Goal: Obtain resource: Obtain resource

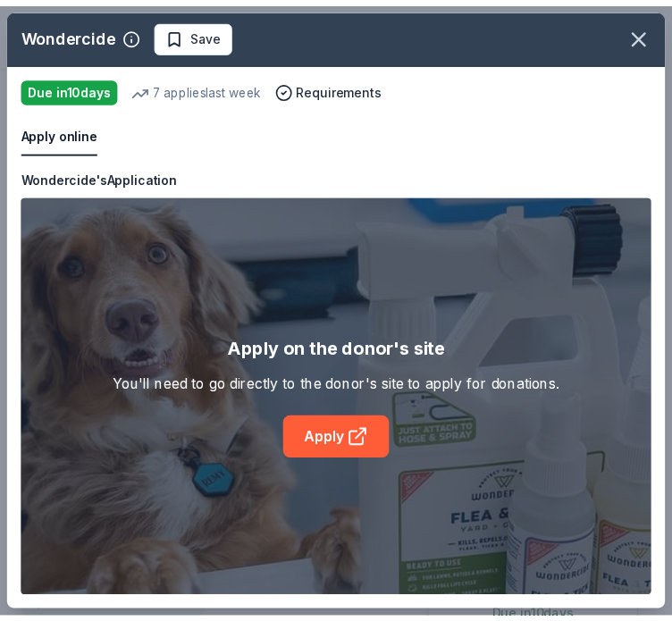
scroll to position [358, 0]
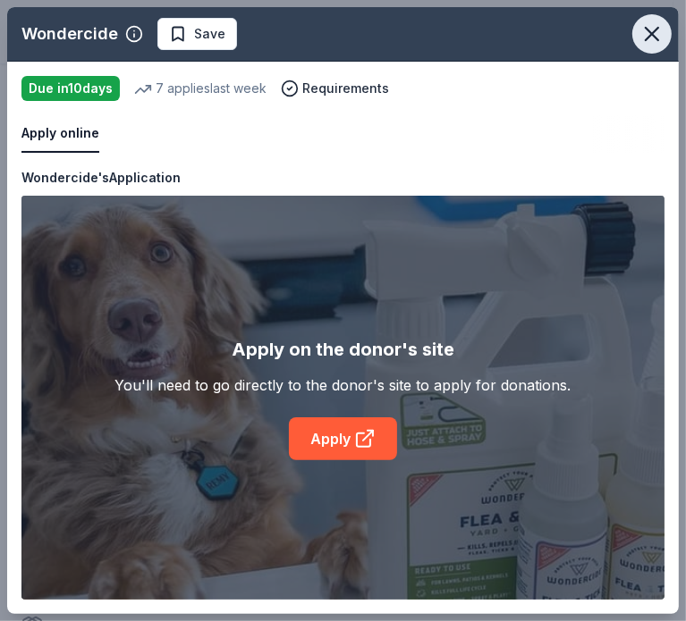
click at [658, 32] on icon "button" at bounding box center [651, 33] width 25 height 25
click at [658, 32] on div "Wondercide Save" at bounding box center [343, 34] width 672 height 55
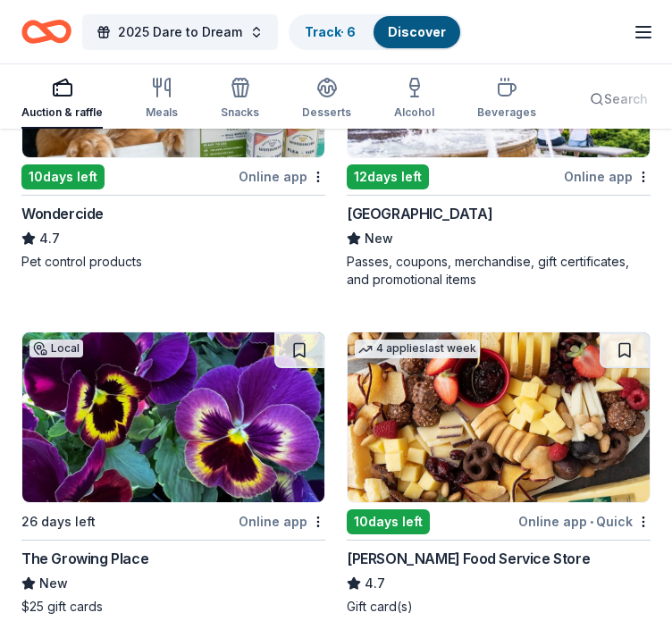
scroll to position [2796, 0]
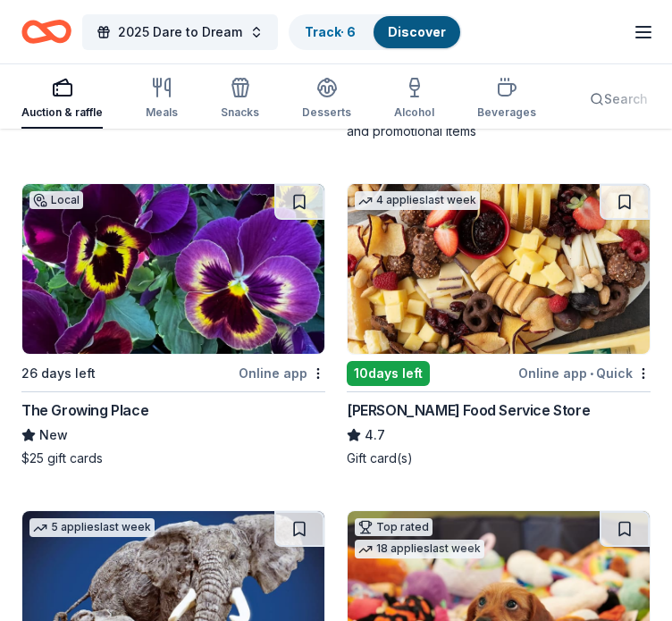
click at [165, 242] on img at bounding box center [173, 269] width 302 height 170
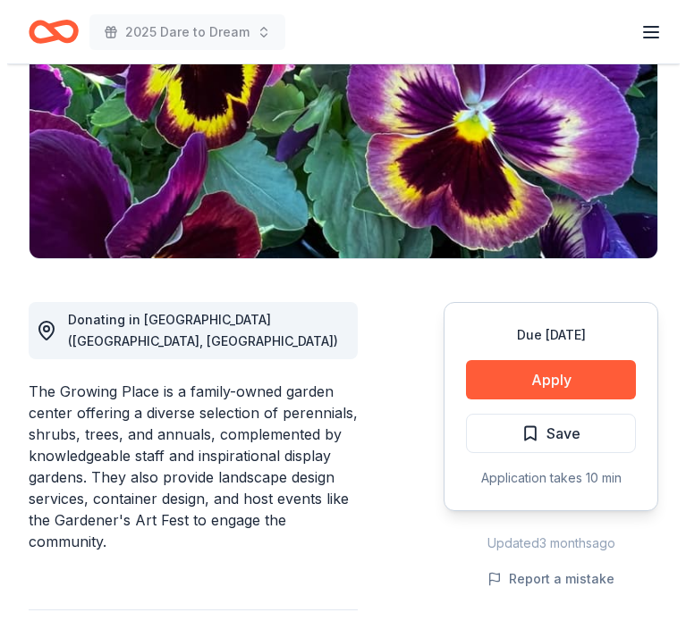
scroll to position [358, 0]
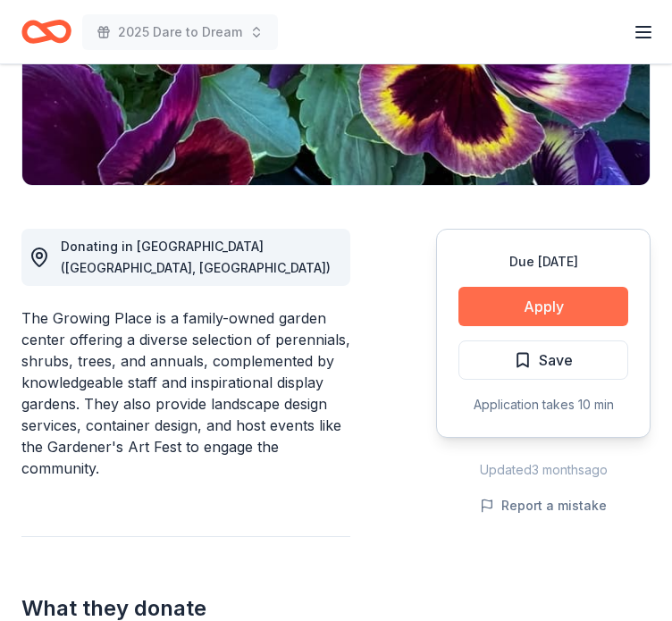
click at [534, 309] on button "Apply" at bounding box center [544, 306] width 170 height 39
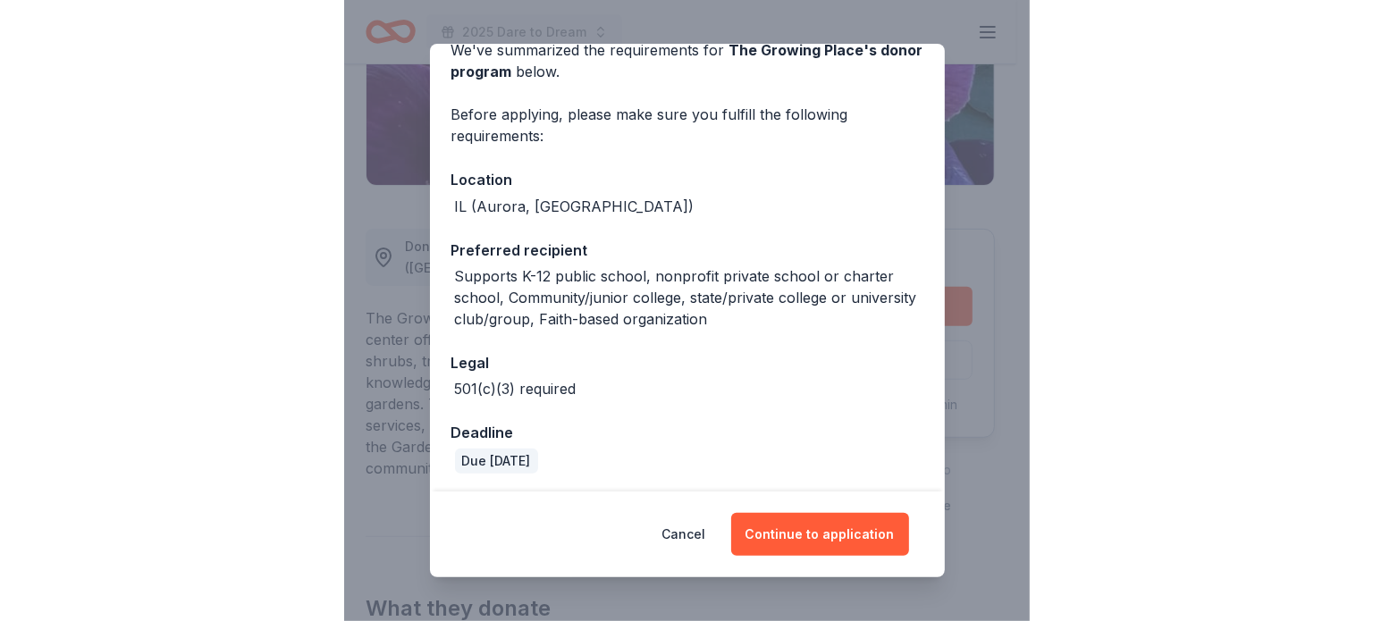
scroll to position [93, 0]
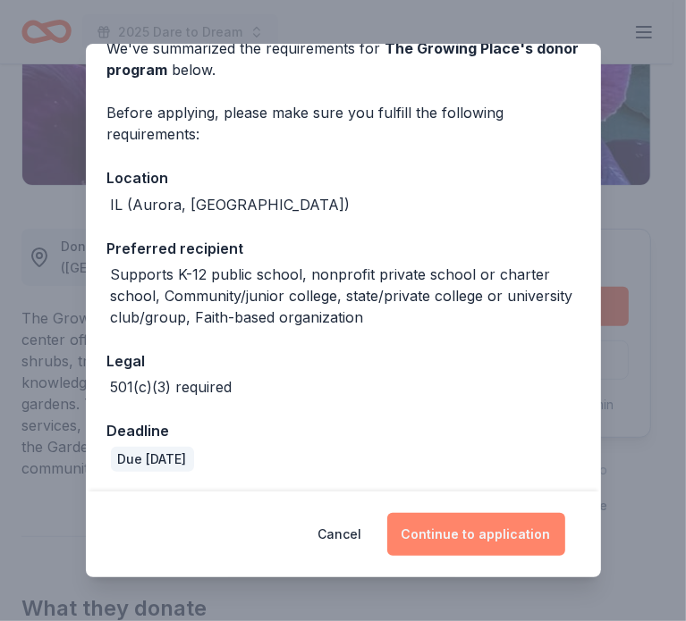
click at [498, 530] on button "Continue to application" at bounding box center [476, 534] width 178 height 43
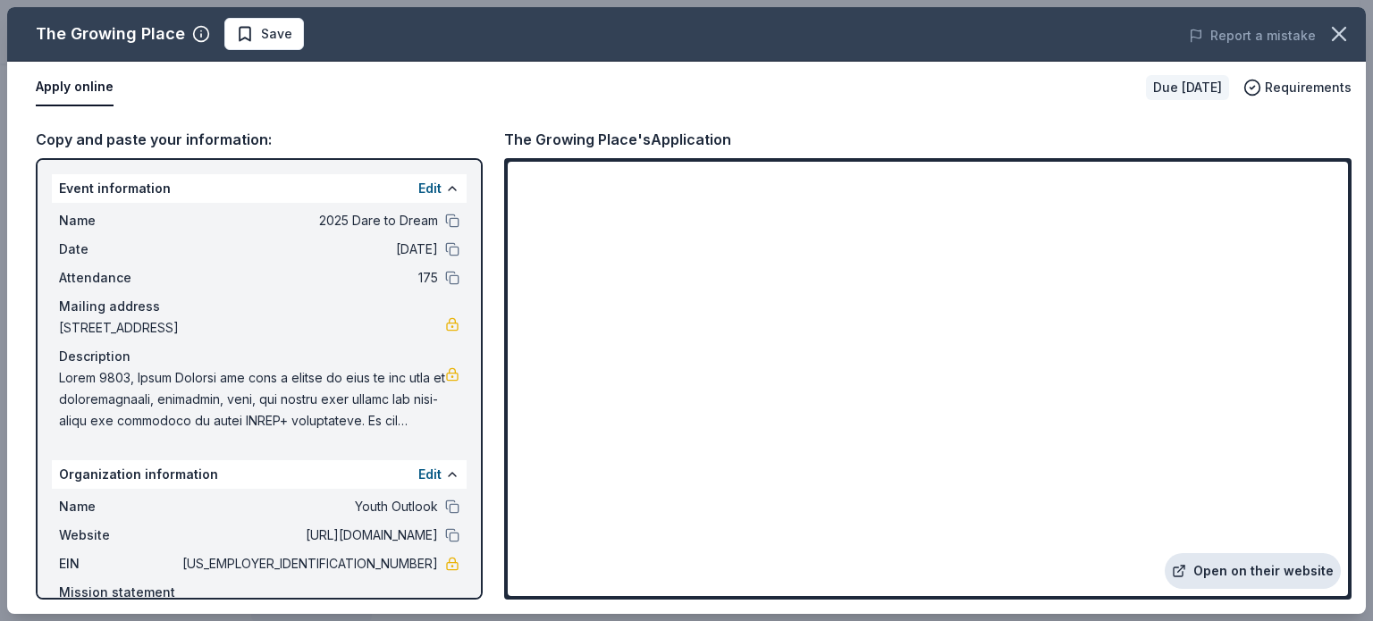
click at [672, 568] on link "Open on their website" at bounding box center [1253, 572] width 176 height 36
